Goal: Navigation & Orientation: Find specific page/section

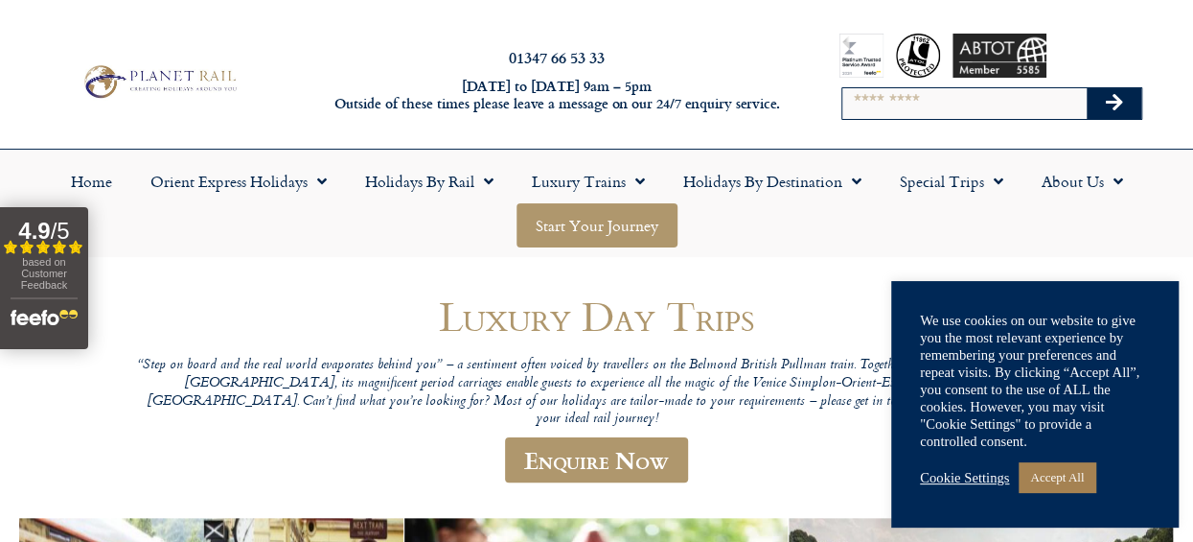
click at [590, 227] on link "Start your Journey" at bounding box center [597, 225] width 161 height 44
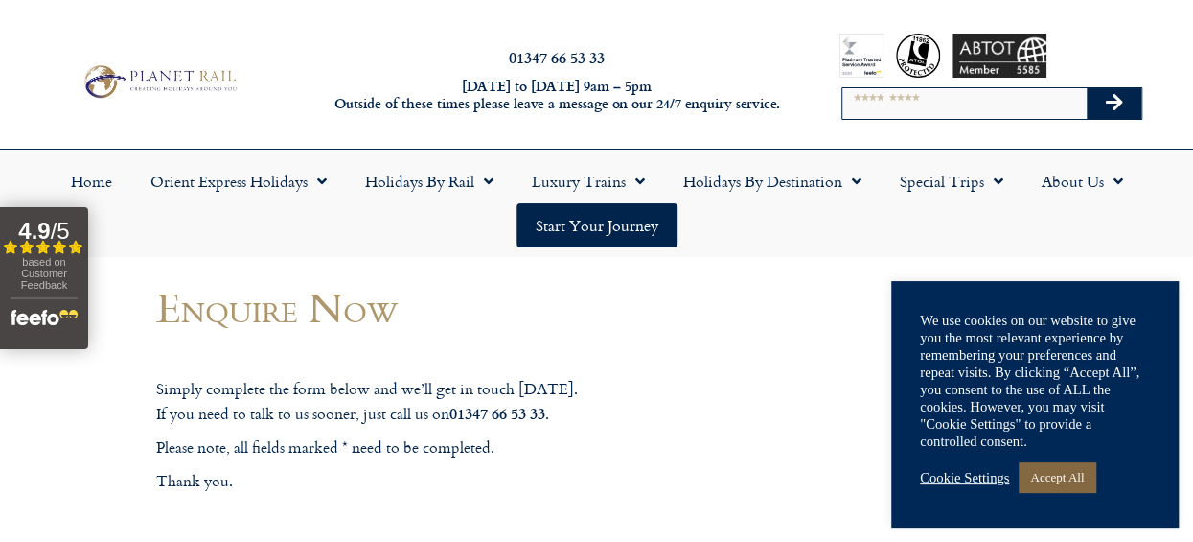
click at [1060, 462] on link "Accept All" at bounding box center [1057, 477] width 77 height 30
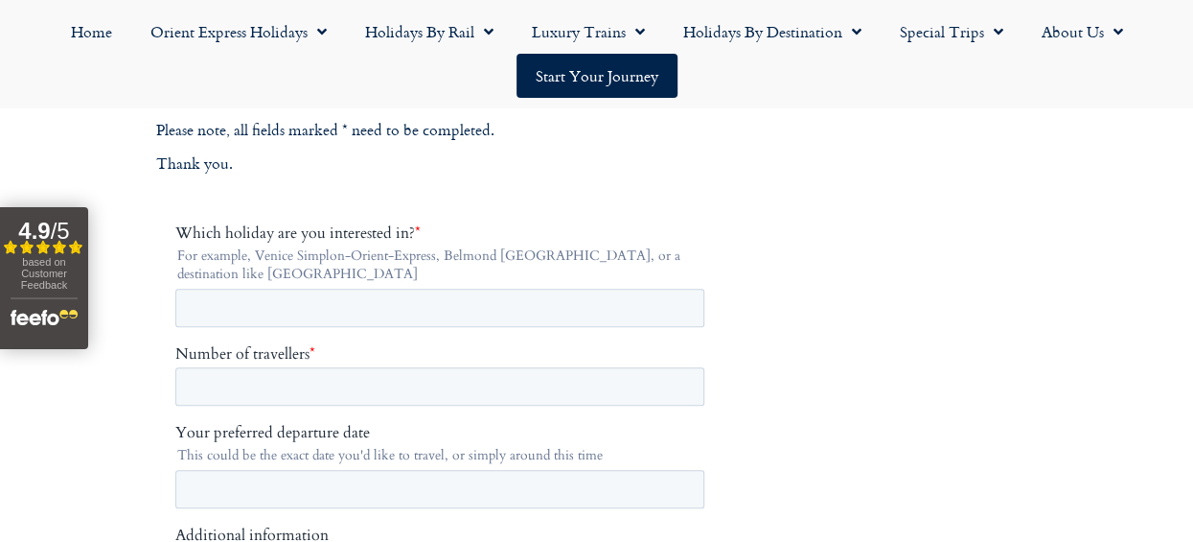
scroll to position [100, 0]
